Goal: Find contact information: Find contact information

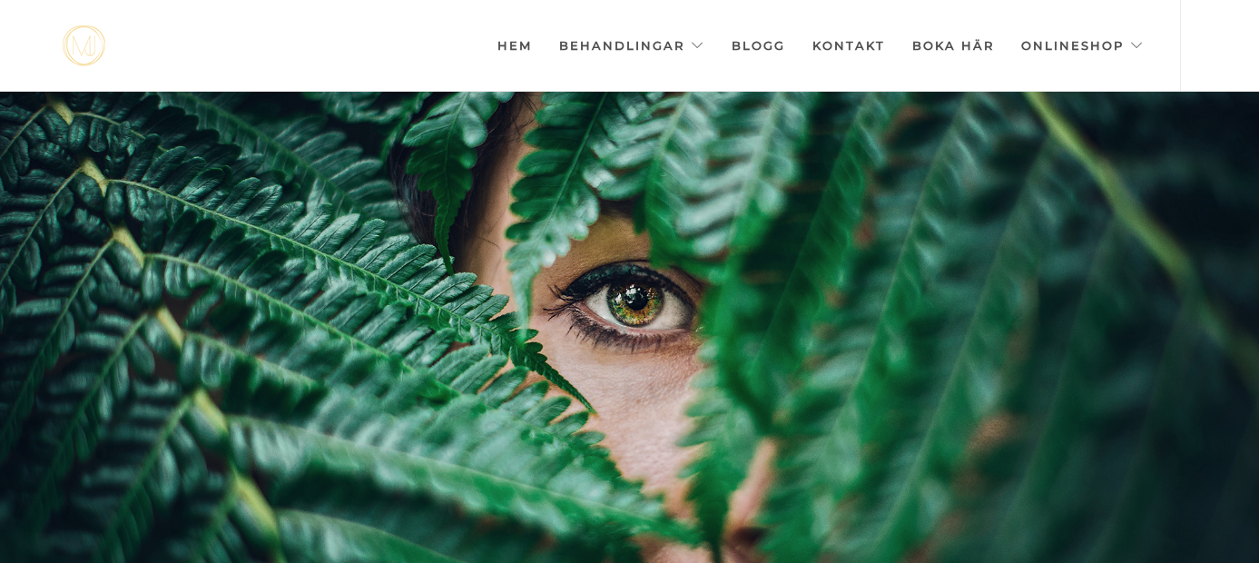
click at [847, 48] on link "Kontakt" at bounding box center [848, 45] width 73 height 91
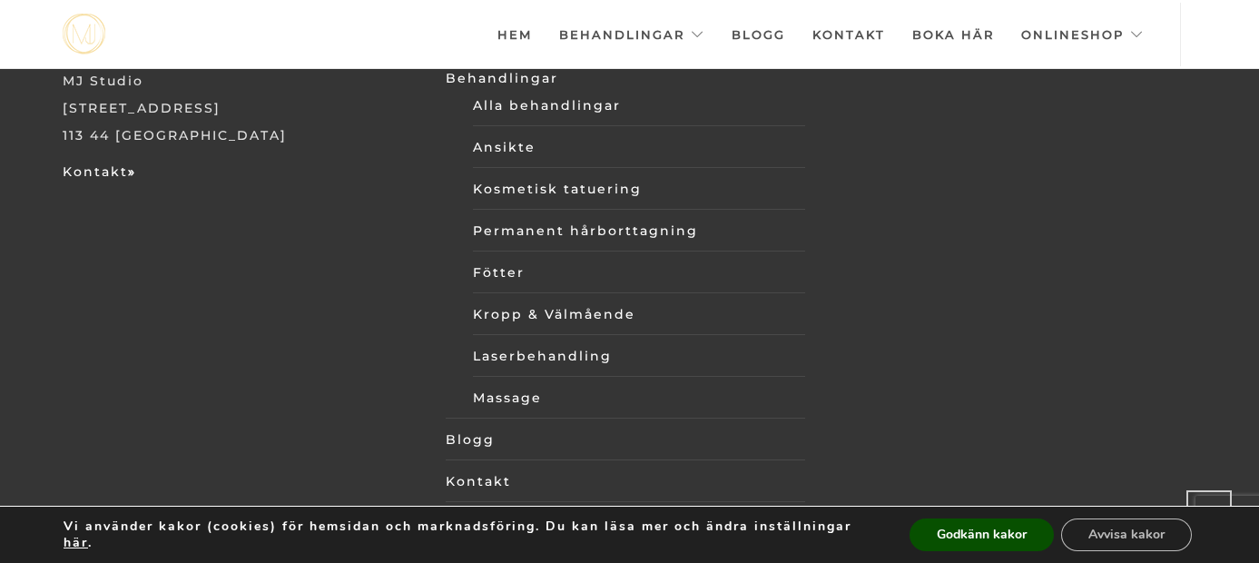
scroll to position [6312, 0]
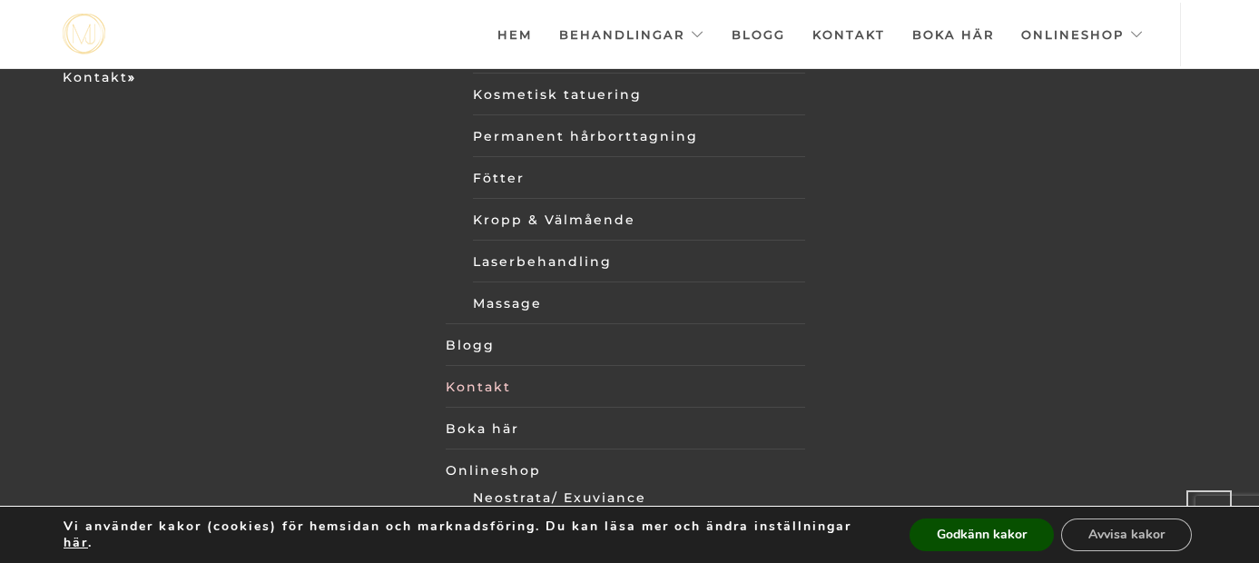
click at [499, 373] on link "Kontakt" at bounding box center [625, 386] width 359 height 27
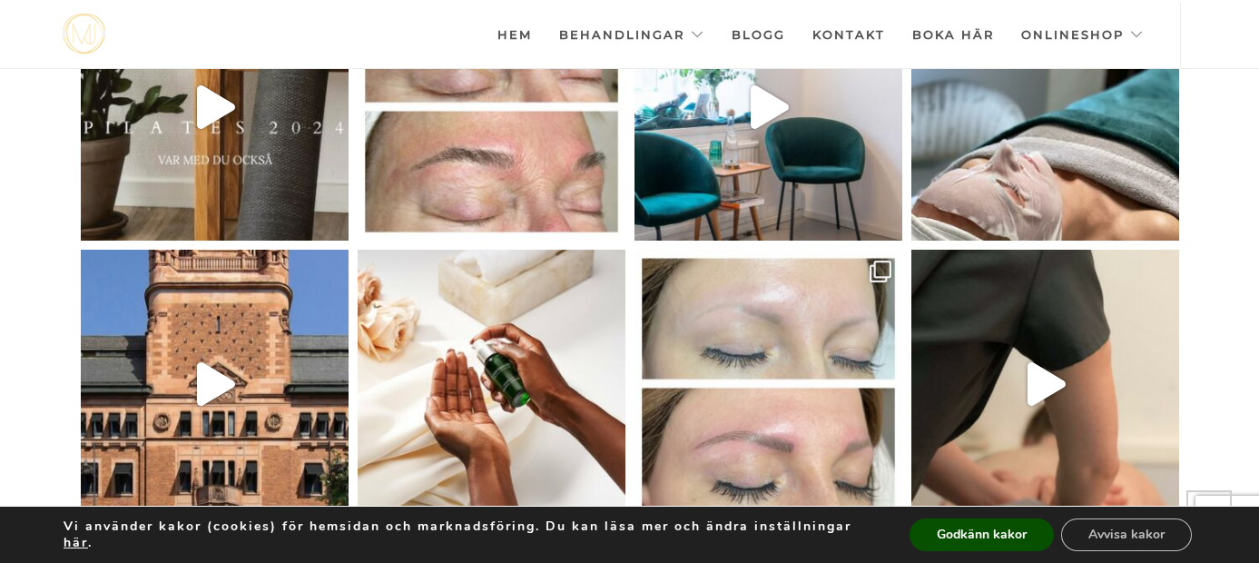
scroll to position [4378, 0]
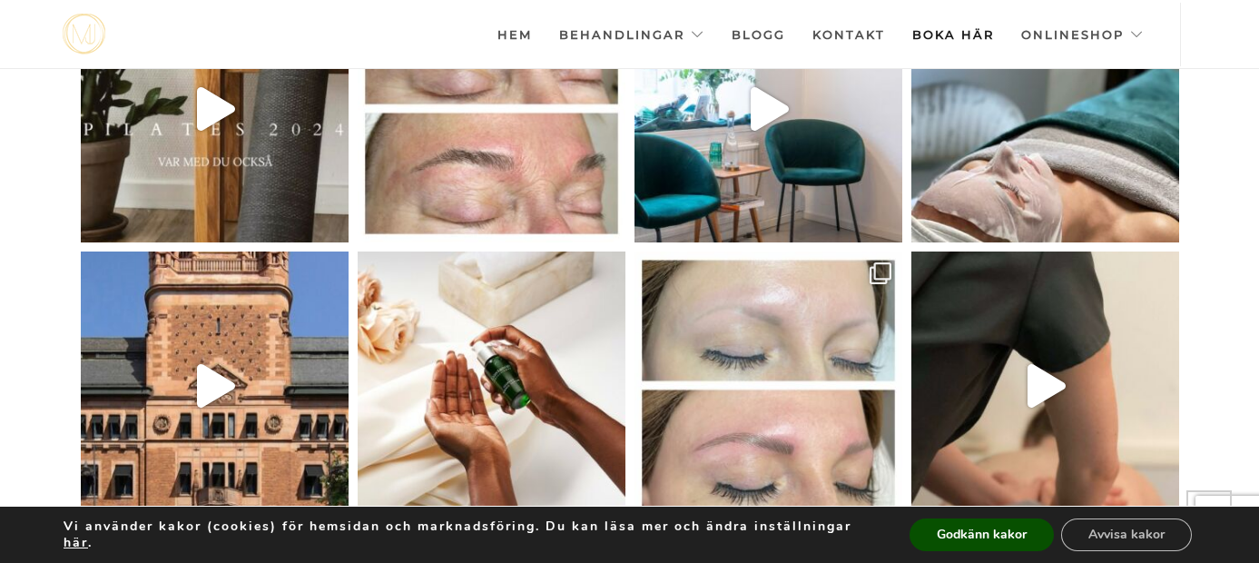
click at [934, 34] on link "Boka här" at bounding box center [953, 35] width 82 height 64
